Goal: Transaction & Acquisition: Purchase product/service

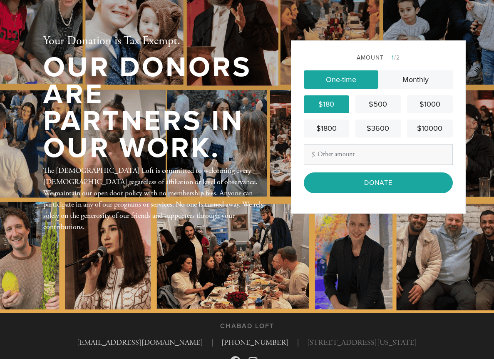
scroll to position [47, 0]
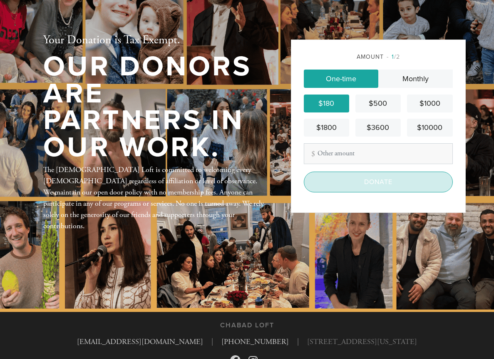
click at [335, 177] on input "Donate" at bounding box center [378, 181] width 149 height 21
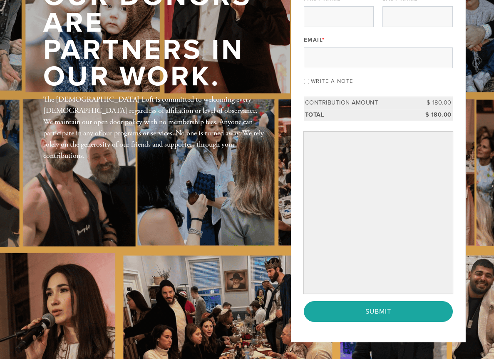
scroll to position [84, 0]
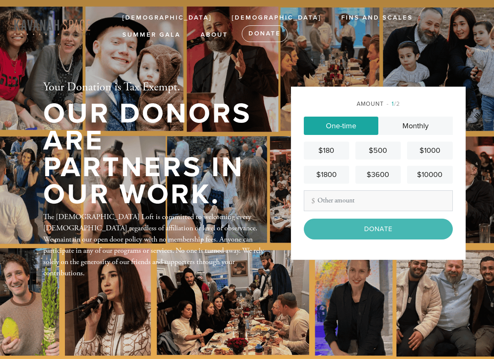
click at [348, 198] on input "Other Amount" at bounding box center [378, 200] width 149 height 21
click at [411, 129] on link "Monthly" at bounding box center [415, 125] width 74 height 18
